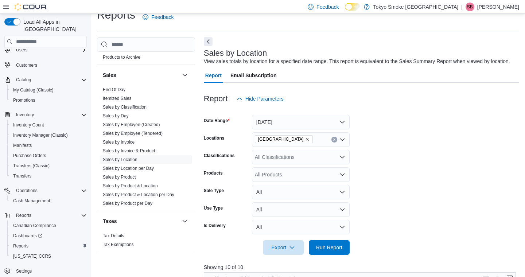
scroll to position [419, 0]
click at [123, 174] on link "Sales by Product" at bounding box center [119, 176] width 33 height 5
click button "[DATE]"
click span "[DATE]"
click div "All Locations"
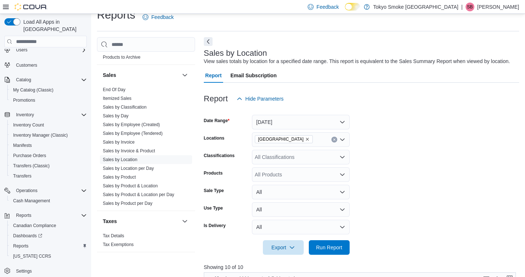
type input "***"
click span "[GEOGRAPHIC_DATA]"
click at [399, 151] on form "Date Range [DATE] Locations [GEOGRAPHIC_DATA] [GEOGRAPHIC_DATA] Combo box. Sele…" at bounding box center [361, 180] width 315 height 149
click span "Run Report"
click at [25, 243] on span "Reports" at bounding box center [20, 246] width 15 height 6
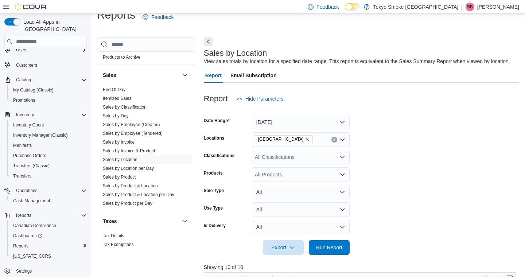
click at [117, 157] on link "Sales by Location" at bounding box center [120, 159] width 35 height 5
click button "[DATE]"
click span "[DATE]"
click div "All Locations"
click span "[GEOGRAPHIC_DATA]"
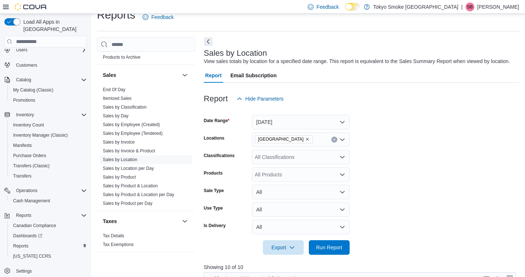
click at [410, 191] on form "Date Range [DATE] Locations [GEOGRAPHIC_DATA] Classifications All Classificatio…" at bounding box center [361, 180] width 315 height 149
click span "Run Report"
click at [116, 87] on link "End Of Day" at bounding box center [114, 89] width 23 height 5
click button "[DATE]"
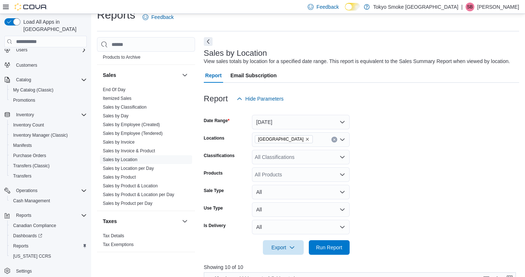
click span "[DATE]"
click div "All Locations"
click span "[GEOGRAPHIC_DATA]"
click at [386, 168] on form "Date Range [DATE] Locations [GEOGRAPHIC_DATA] [GEOGRAPHIC_DATA] Combo box. Sele…" at bounding box center [361, 180] width 315 height 149
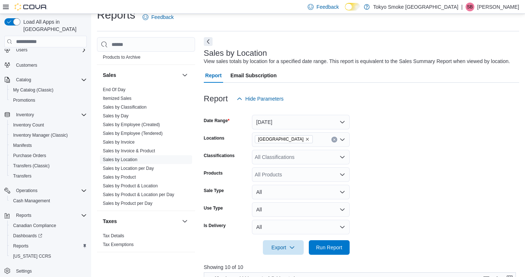
click span "Run Report"
click button "[DATE]"
click span "[DATE]"
click span "Run Report"
click at [125, 157] on link "Sales by Location" at bounding box center [120, 159] width 35 height 5
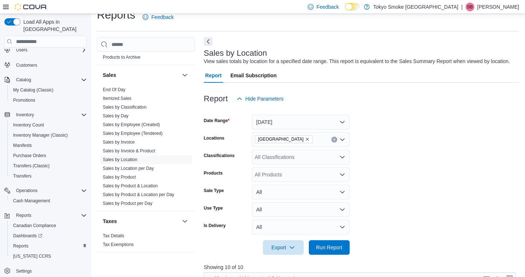
scroll to position [12, 0]
click at [296, 129] on button "[DATE]" at bounding box center [301, 122] width 98 height 15
click span "[DATE]"
click at [276, 145] on div "All Locations" at bounding box center [301, 139] width 98 height 15
click span "[GEOGRAPHIC_DATA]"
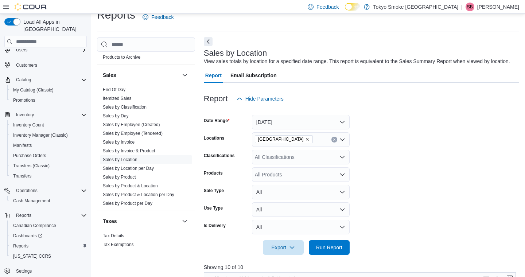
click at [385, 182] on form "Date Range [DATE] Locations [GEOGRAPHIC_DATA] Combo box. Selected. [GEOGRAPHIC_…" at bounding box center [361, 180] width 315 height 149
click at [338, 251] on span "Run Report" at bounding box center [329, 247] width 26 height 7
click at [336, 251] on span "Run Report" at bounding box center [329, 246] width 26 height 7
